Goal: Check status: Check status

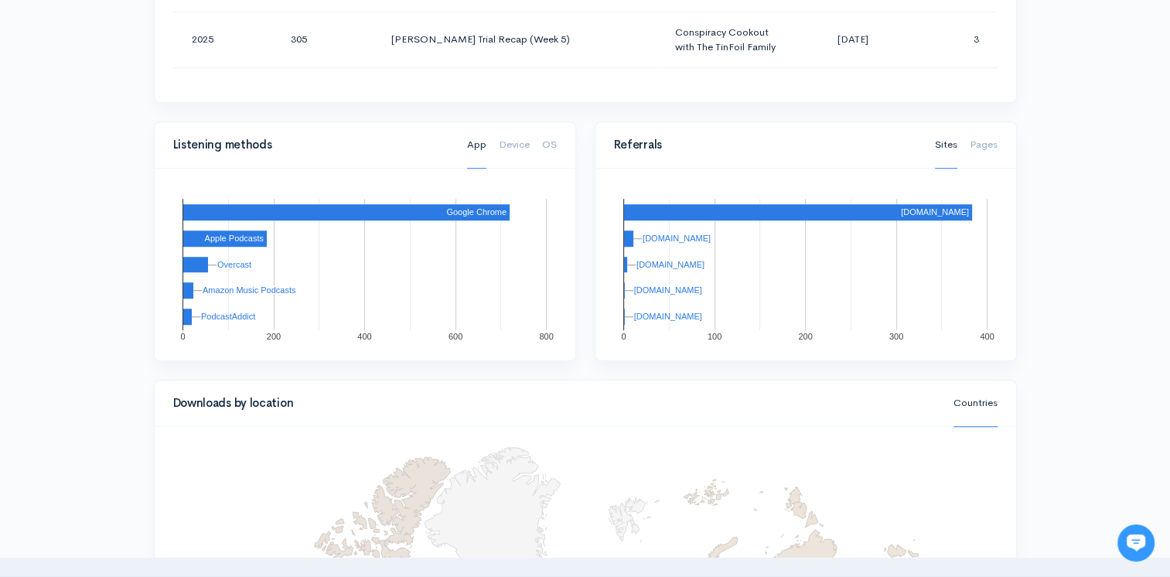
scroll to position [684, 0]
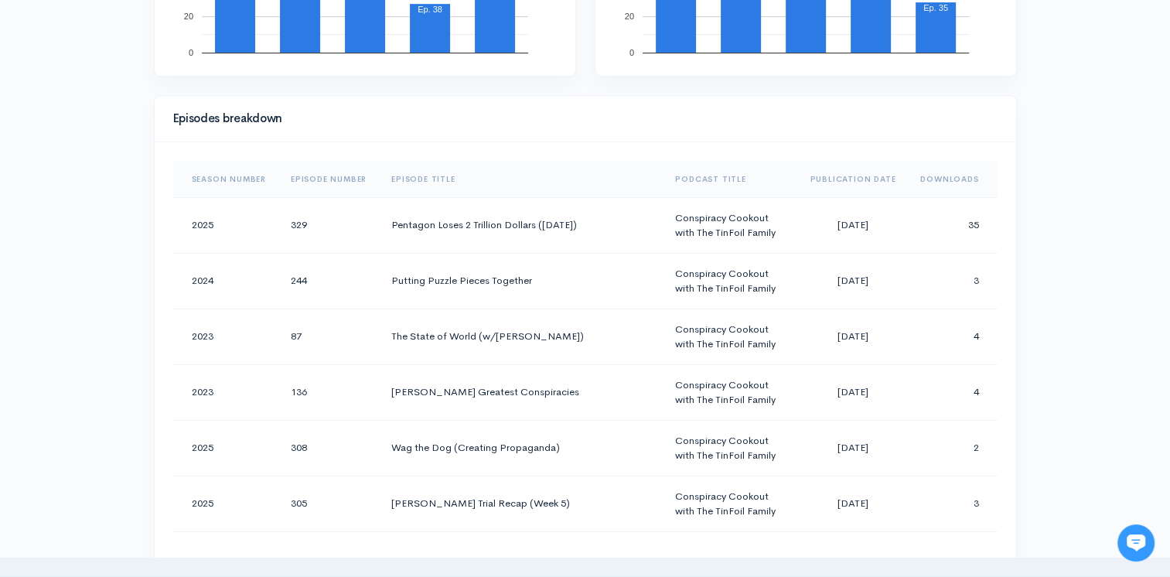
click at [937, 175] on th "Downloads" at bounding box center [952, 179] width 89 height 37
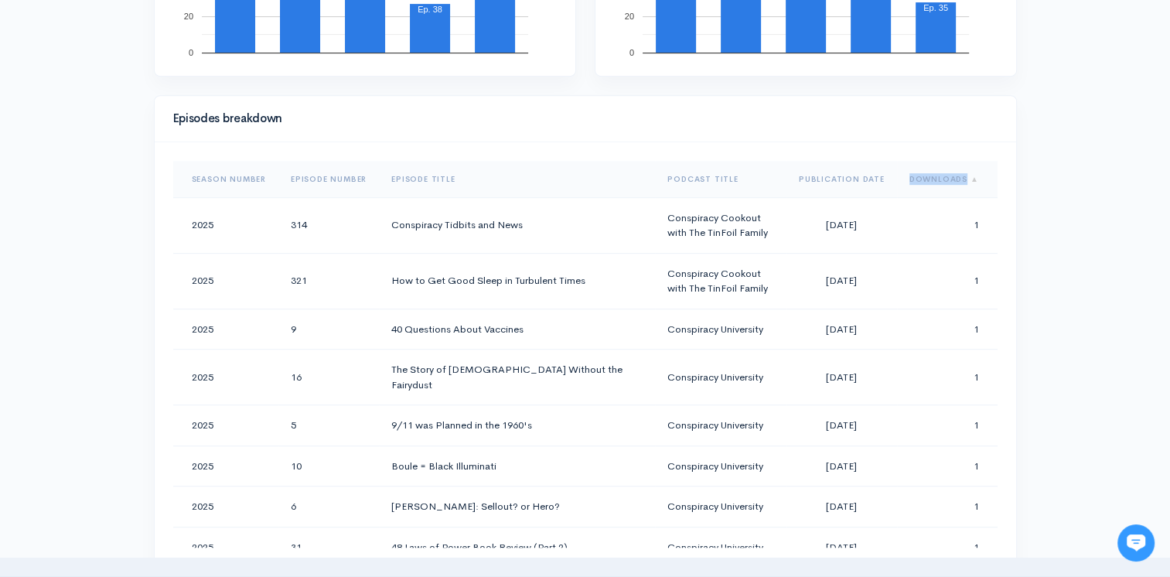
click at [937, 175] on th "Downloads" at bounding box center [947, 179] width 101 height 37
